Goal: Check status: Check status

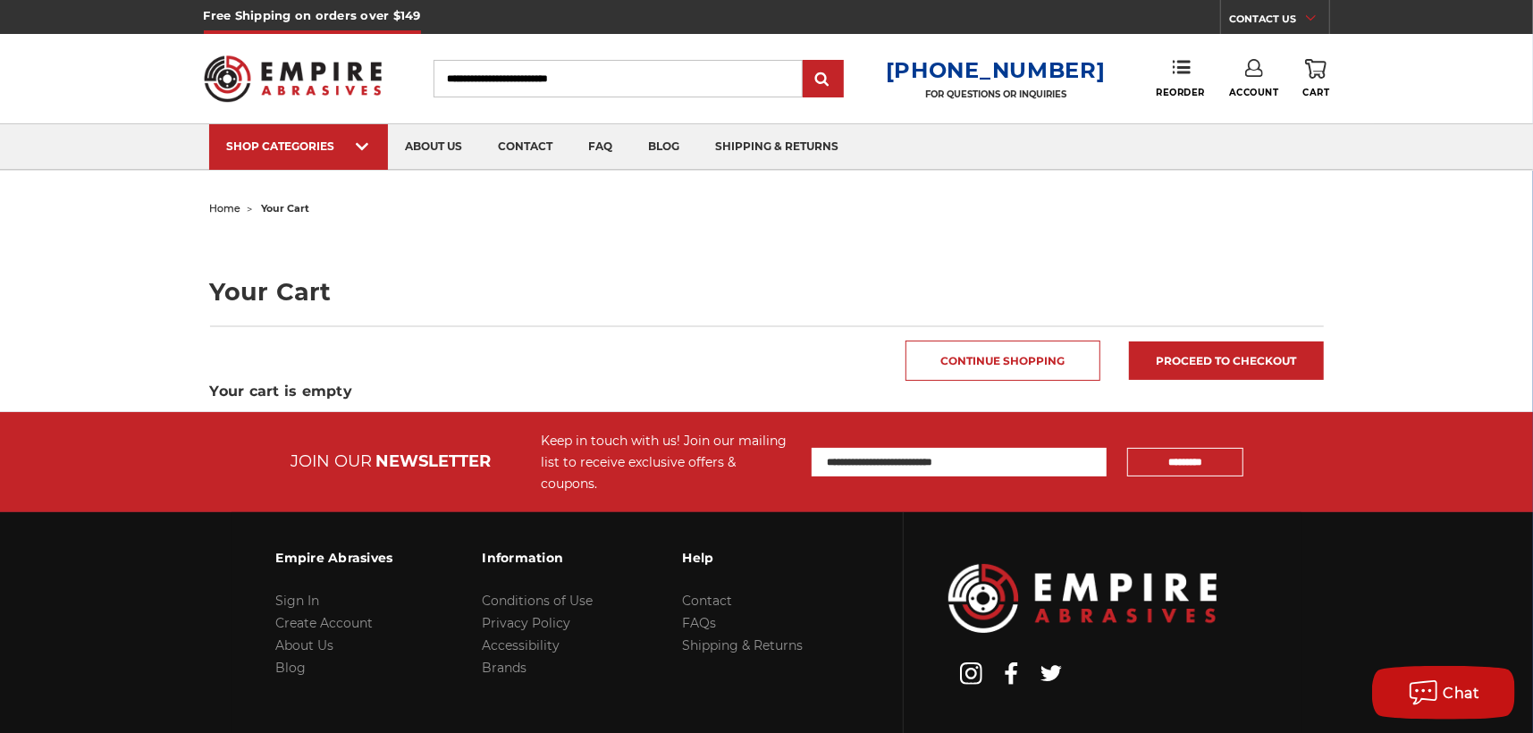
click at [1256, 68] on icon at bounding box center [1254, 68] width 18 height 18
click at [1264, 105] on link "Account" at bounding box center [1255, 116] width 128 height 34
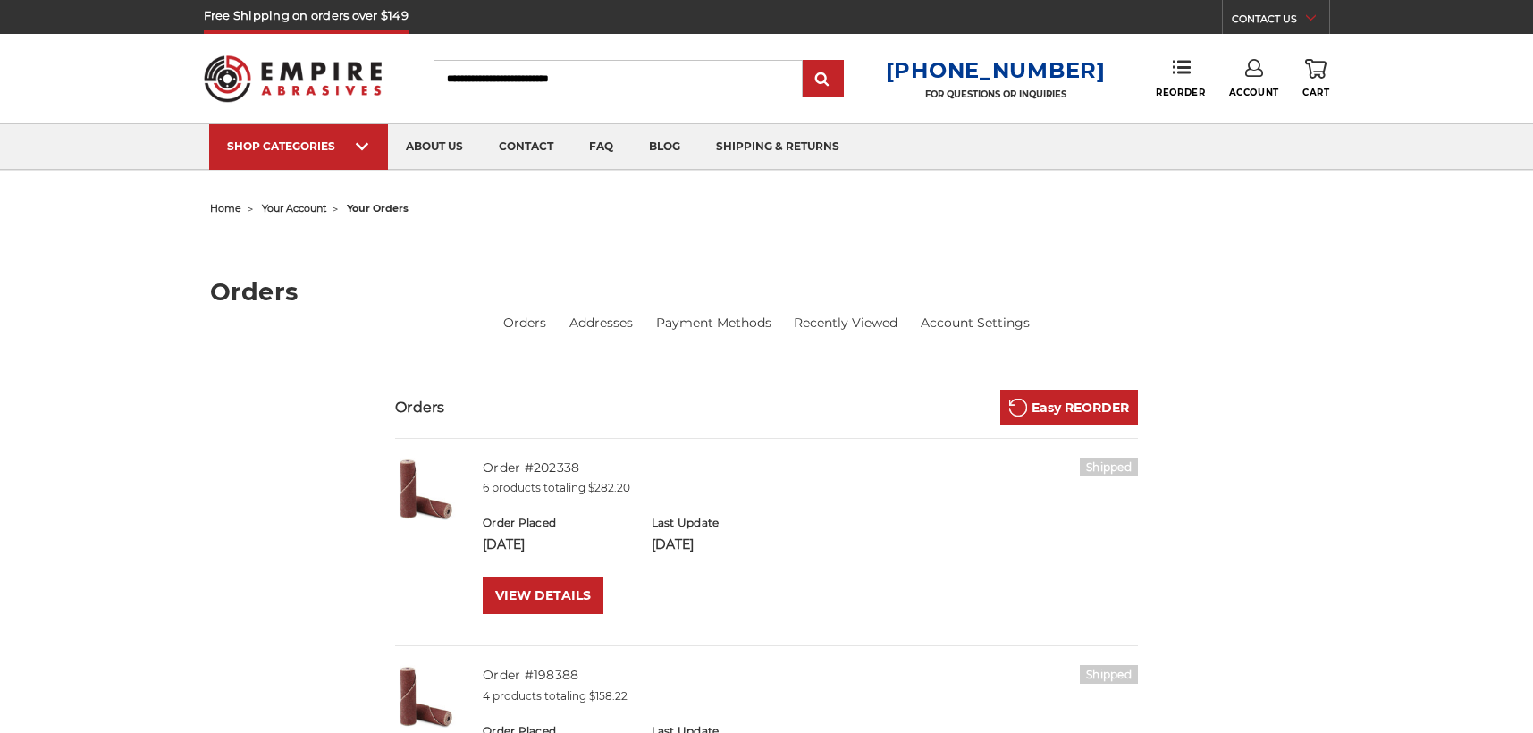
click at [1254, 77] on link "Account" at bounding box center [1254, 78] width 50 height 39
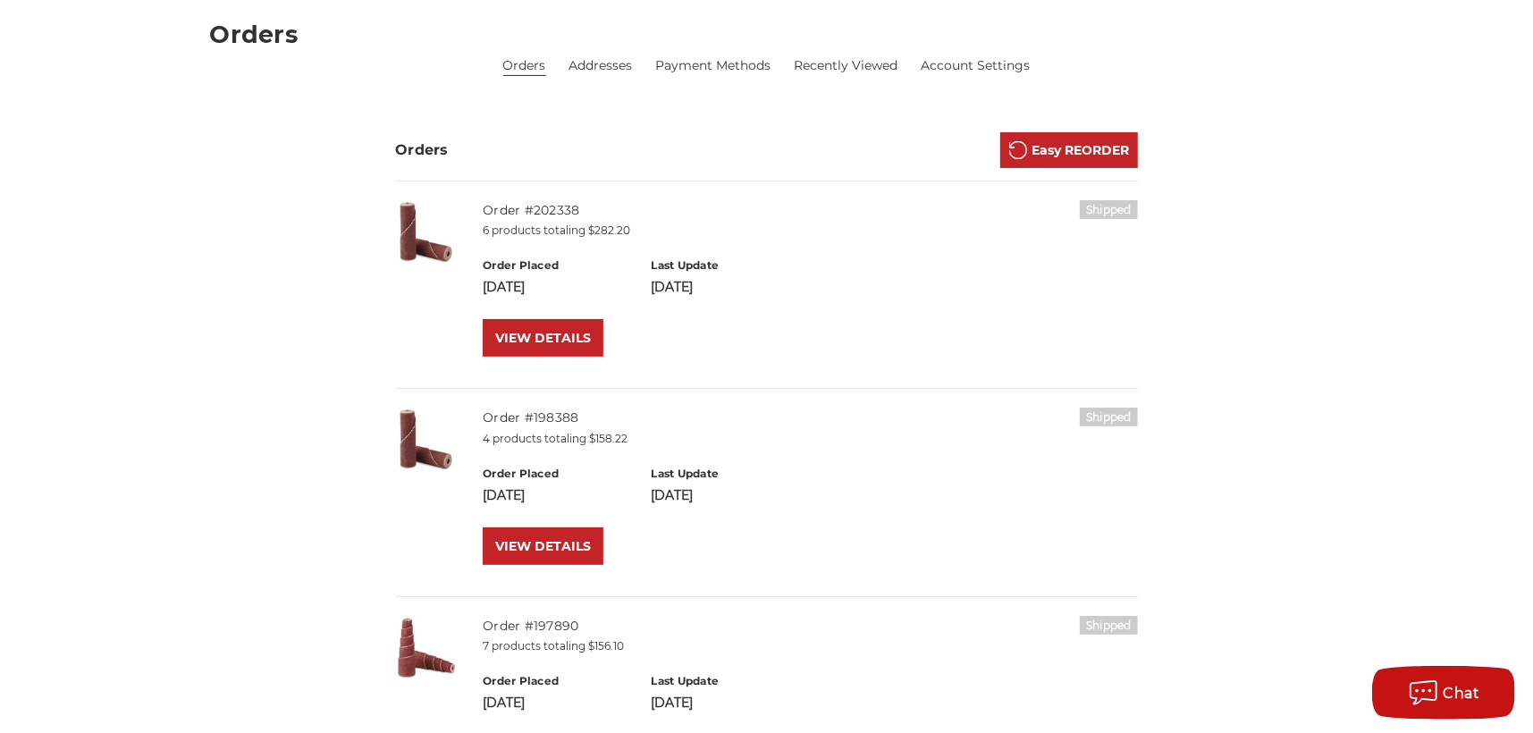
scroll to position [268, 0]
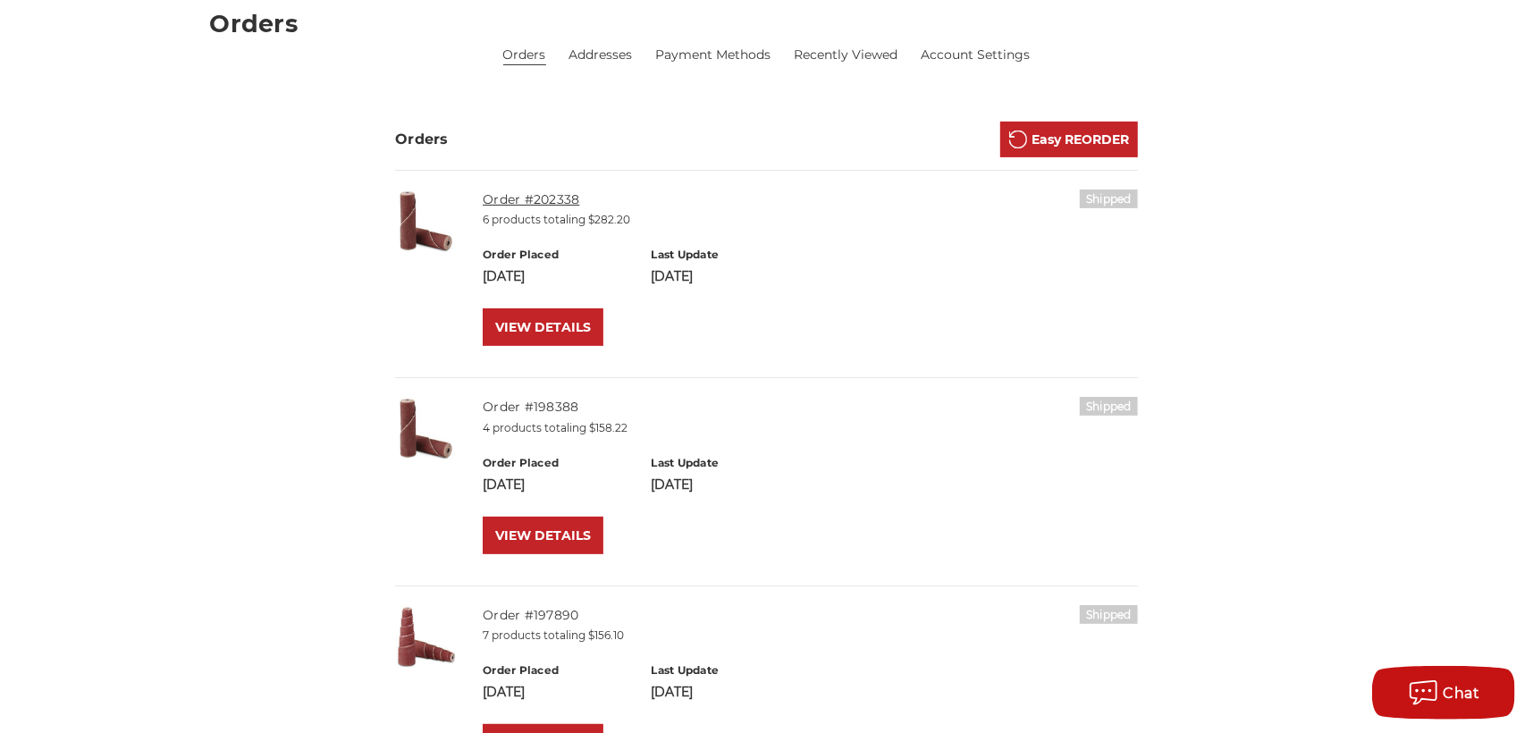
click at [532, 199] on link "Order #202338" at bounding box center [531, 199] width 97 height 16
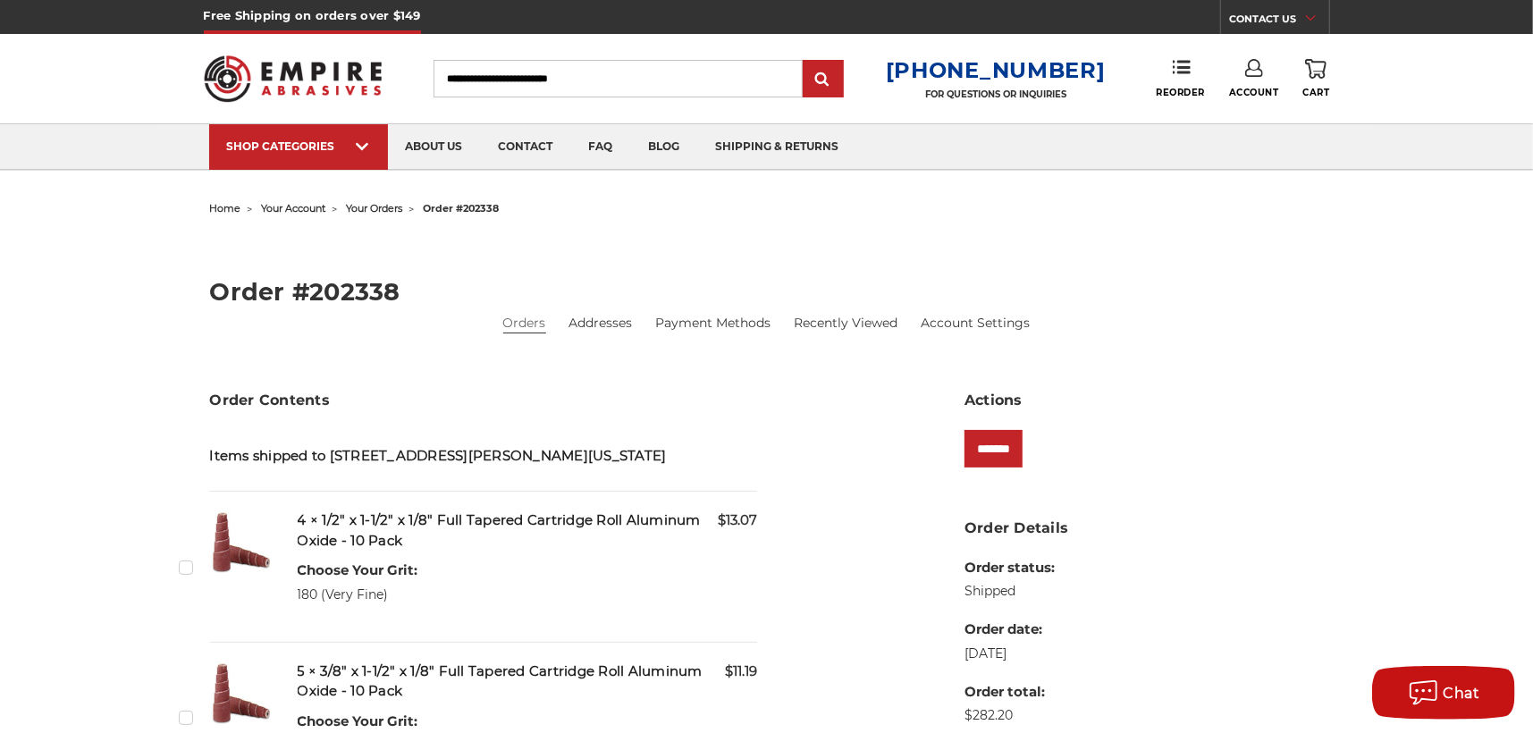
drag, startPoint x: 608, startPoint y: 230, endPoint x: 315, endPoint y: 283, distance: 298.1
click at [315, 283] on h2 "Order #202338" at bounding box center [767, 292] width 1114 height 24
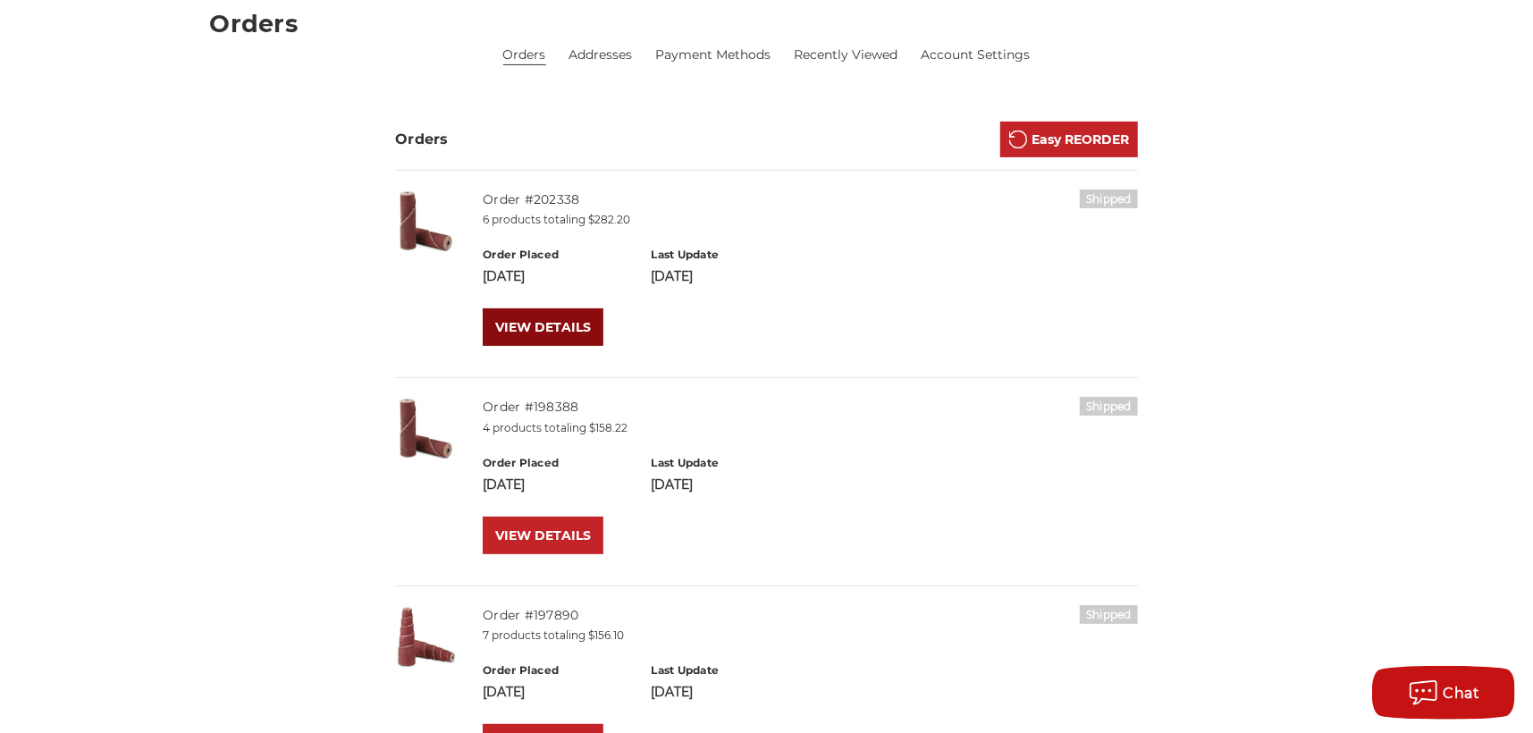
click at [531, 326] on link "VIEW DETAILS" at bounding box center [543, 327] width 121 height 38
